Goal: Information Seeking & Learning: Learn about a topic

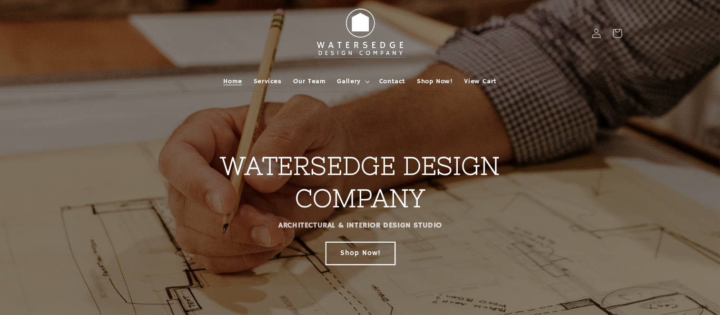
click at [367, 250] on link "Shop Now!" at bounding box center [359, 253] width 69 height 22
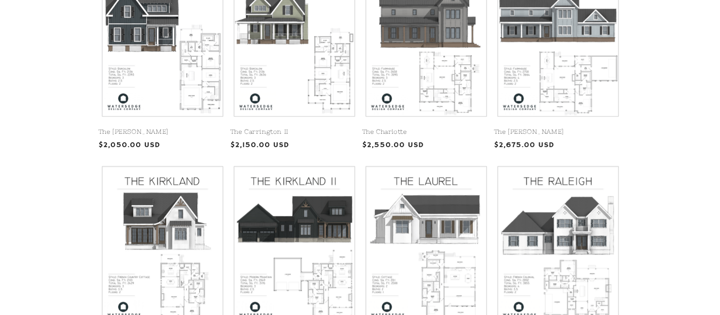
scroll to position [295, 0]
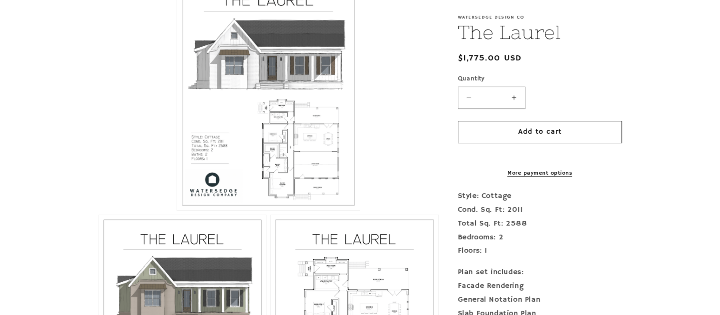
scroll to position [264, 0]
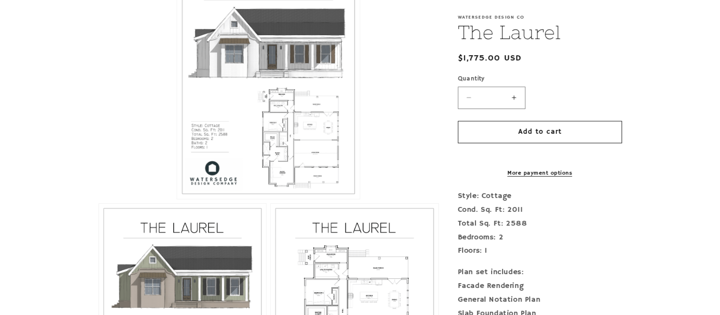
click at [177, 199] on button "Open media 1 in modal" at bounding box center [177, 199] width 0 height 0
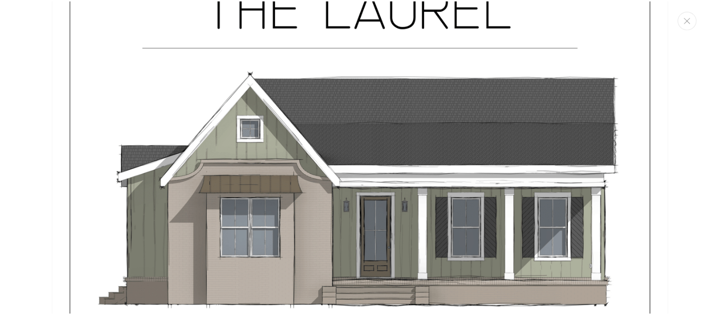
scroll to position [0, 0]
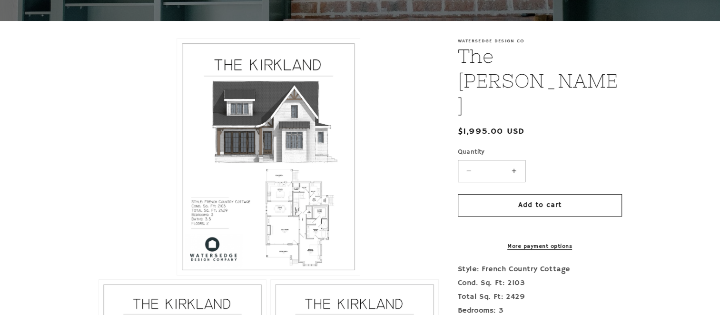
scroll to position [181, 0]
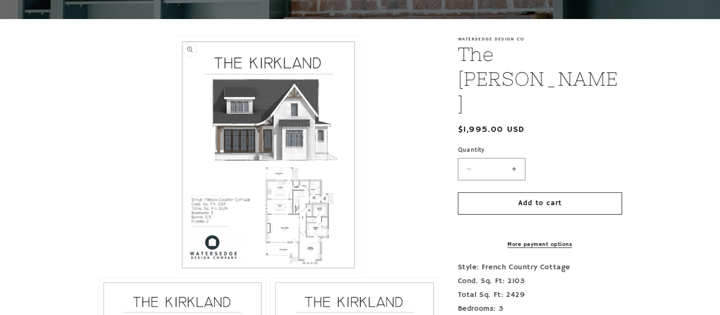
click at [177, 273] on button "Open media 1 in modal" at bounding box center [177, 273] width 0 height 0
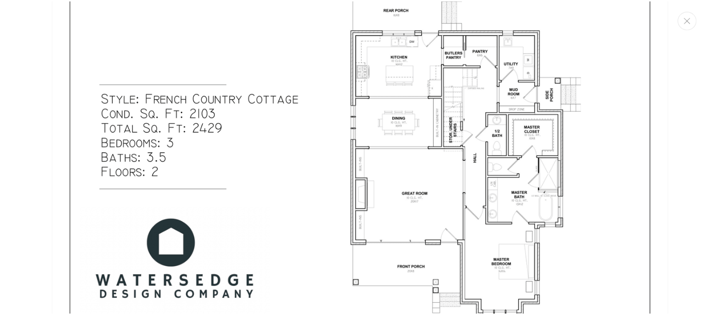
scroll to position [453, 0]
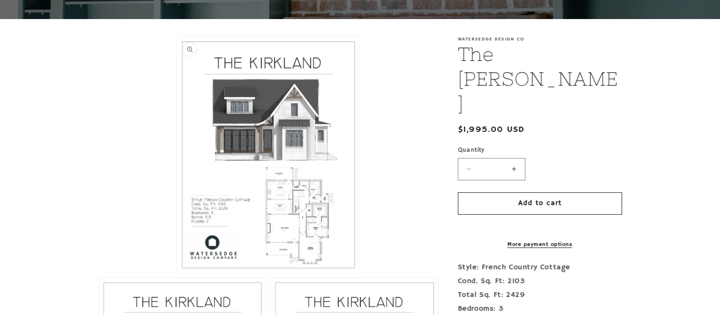
click at [177, 273] on button "Open media 1 in modal" at bounding box center [177, 273] width 0 height 0
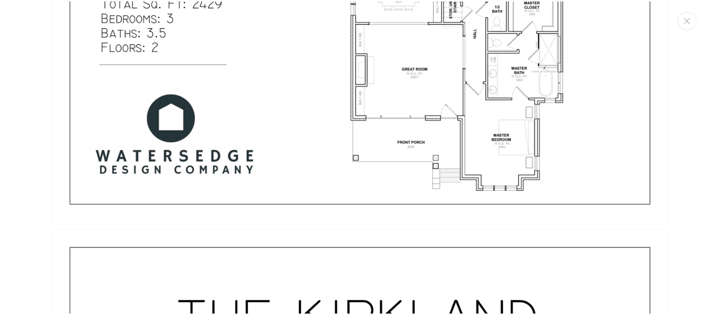
scroll to position [434, 0]
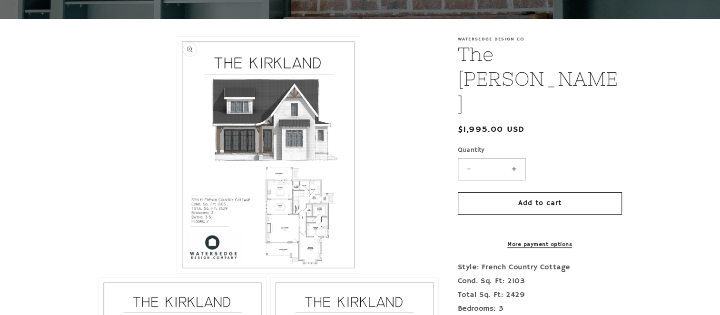
click at [177, 273] on button "Open media 1 in modal" at bounding box center [177, 273] width 0 height 0
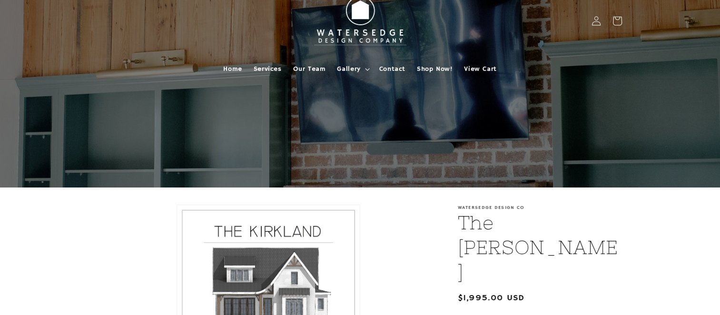
scroll to position [0, 0]
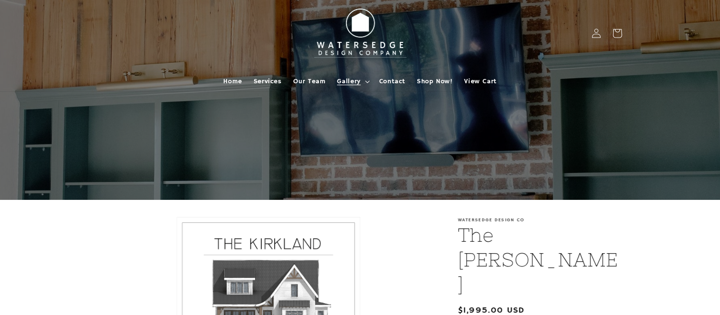
click at [356, 83] on span "Gallery" at bounding box center [348, 81] width 23 height 9
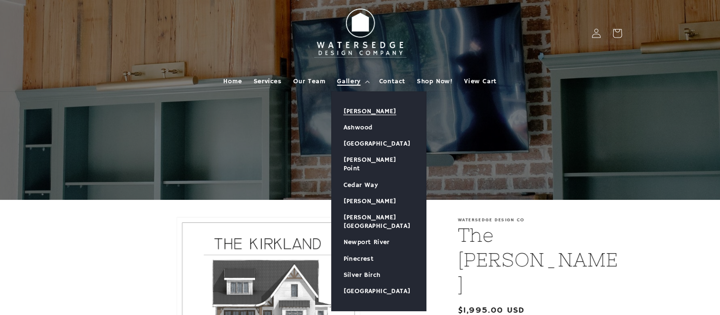
click at [362, 116] on link "[PERSON_NAME]" at bounding box center [378, 111] width 94 height 16
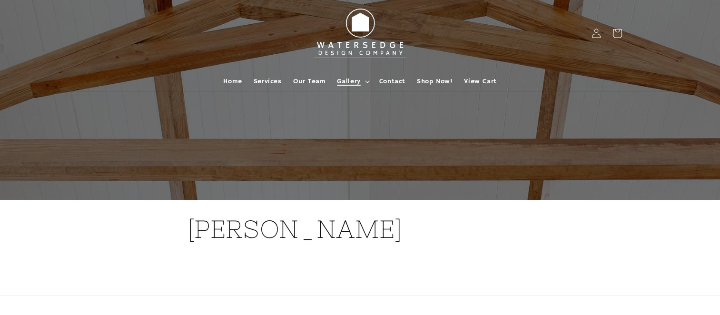
click at [357, 78] on span "Gallery" at bounding box center [348, 81] width 23 height 9
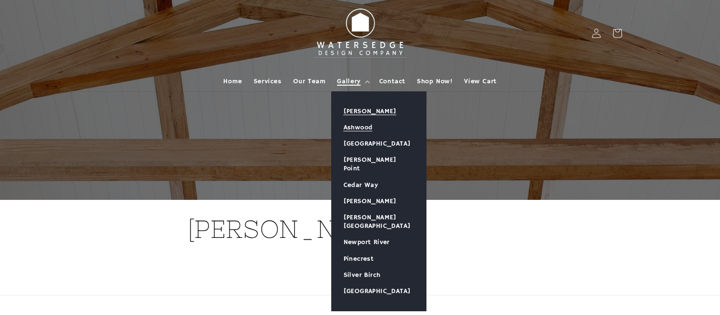
click at [358, 121] on link "Ashwood" at bounding box center [378, 127] width 94 height 16
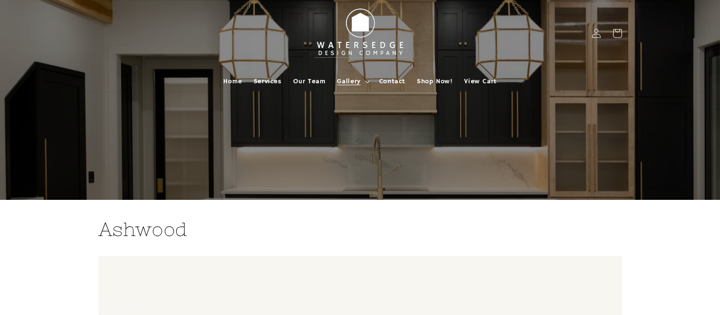
scroll to position [256, 0]
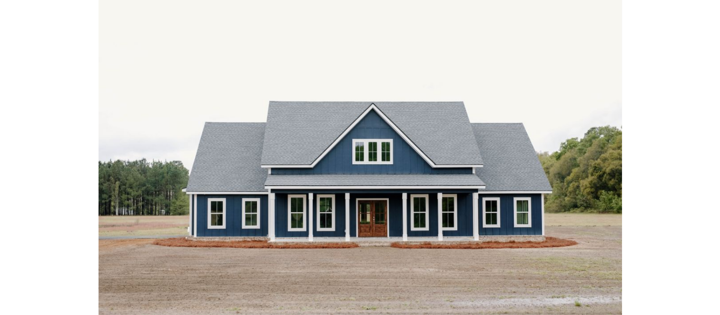
click at [719, 58] on div "Ashwood" at bounding box center [360, 155] width 720 height 422
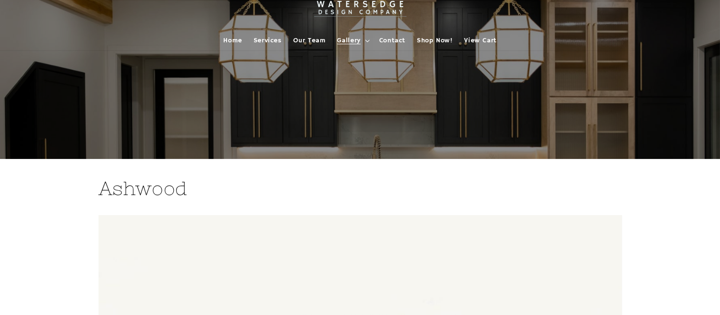
scroll to position [0, 0]
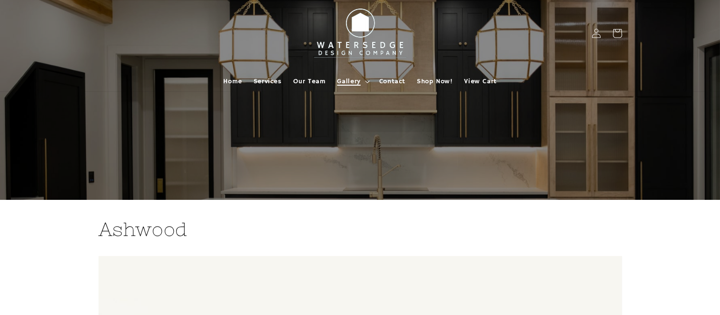
click at [351, 80] on span "Gallery" at bounding box center [348, 81] width 23 height 9
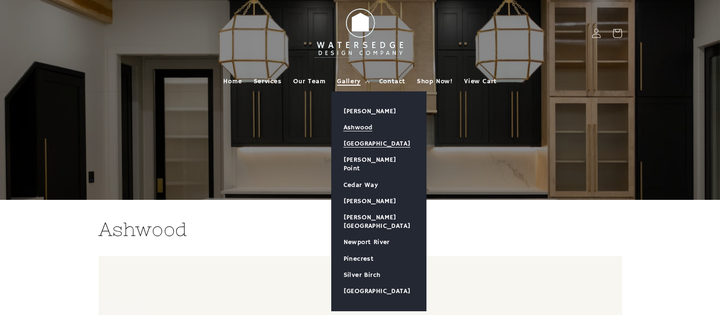
click at [377, 141] on link "[GEOGRAPHIC_DATA]" at bounding box center [378, 144] width 94 height 16
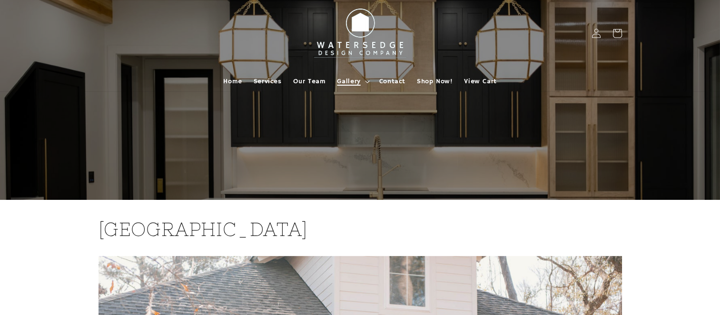
click at [361, 84] on summary "Gallery" at bounding box center [352, 81] width 42 height 20
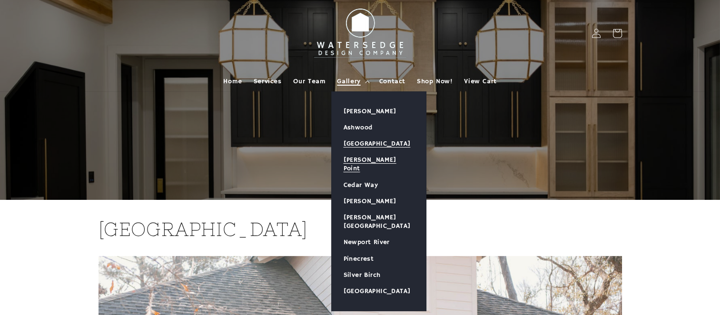
click at [365, 155] on link "[PERSON_NAME] Point" at bounding box center [378, 164] width 94 height 25
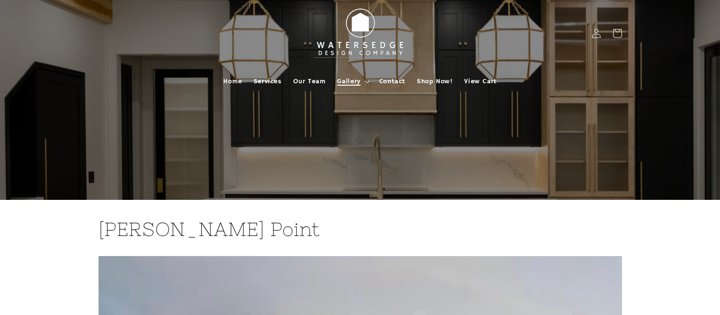
click at [355, 82] on span "Gallery" at bounding box center [348, 81] width 23 height 9
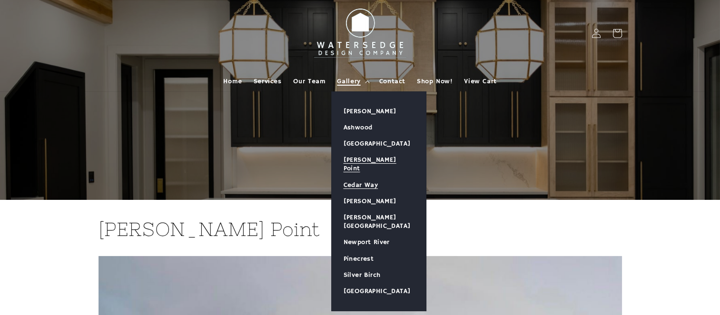
click at [355, 177] on link "Cedar Way" at bounding box center [378, 185] width 94 height 16
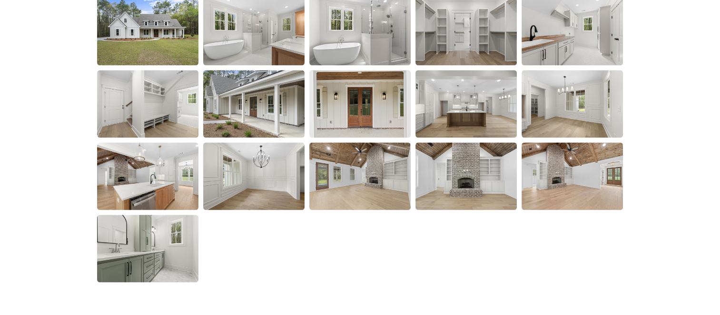
scroll to position [1505, 0]
